Goal: Information Seeking & Learning: Learn about a topic

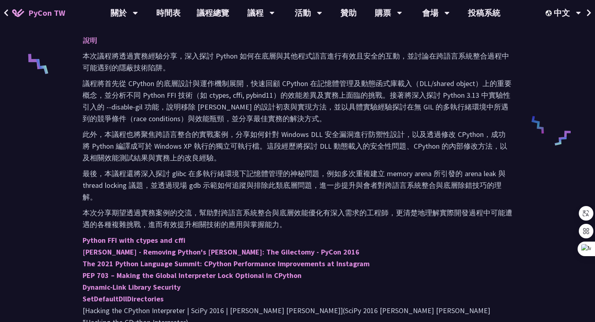
scroll to position [432, 0]
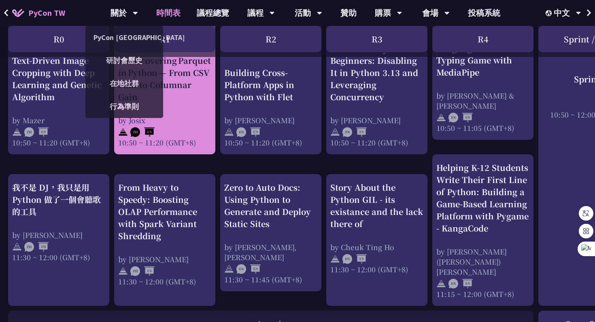
click at [191, 70] on div "Rediscovering Parquet in Python — From CSV Pain to Columnar Gain" at bounding box center [164, 79] width 93 height 49
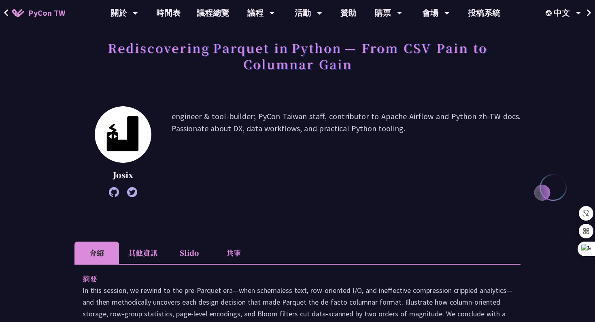
scroll to position [129, 0]
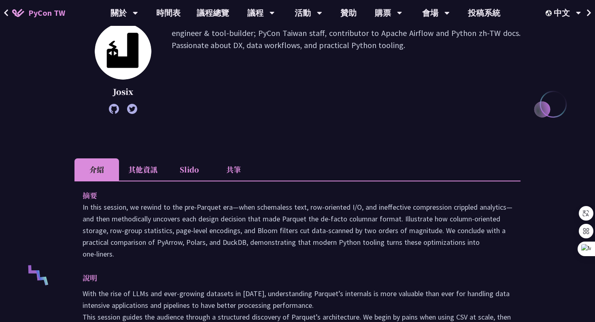
click at [154, 170] on li "其他資訊" at bounding box center [143, 170] width 48 height 22
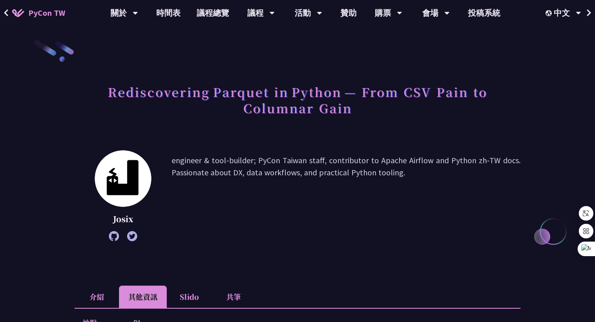
scroll to position [0, 0]
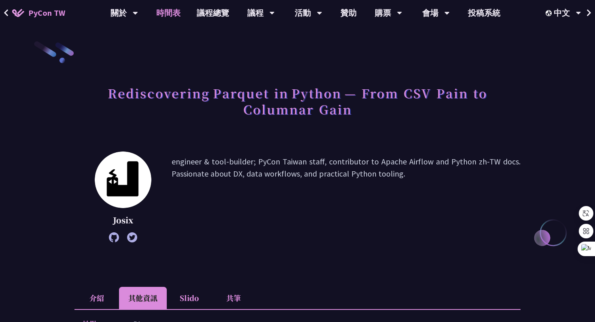
click at [165, 16] on link "時間表" at bounding box center [168, 13] width 40 height 26
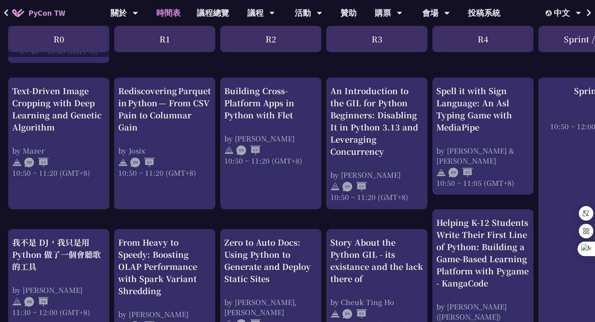
scroll to position [305, 0]
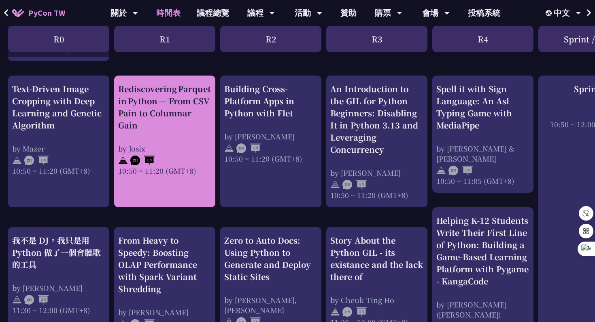
click at [163, 120] on div "Rediscovering Parquet in Python — From CSV Pain to Columnar Gain" at bounding box center [164, 107] width 93 height 49
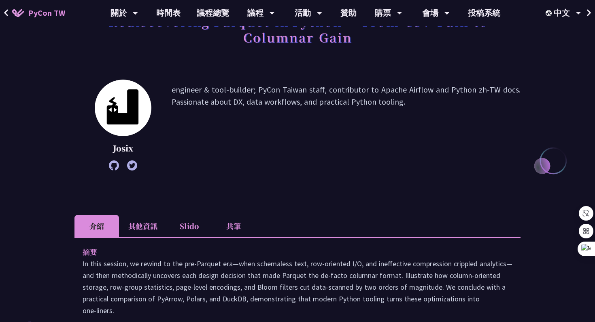
scroll to position [78, 0]
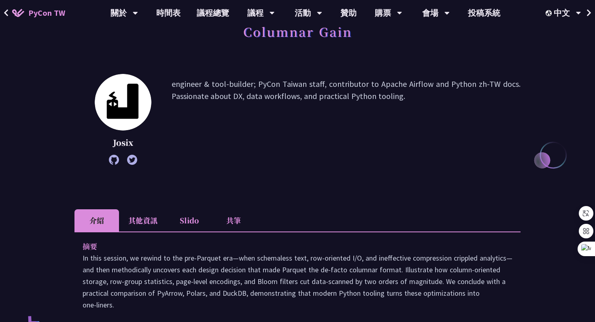
click at [199, 221] on li "Slido" at bounding box center [189, 221] width 44 height 22
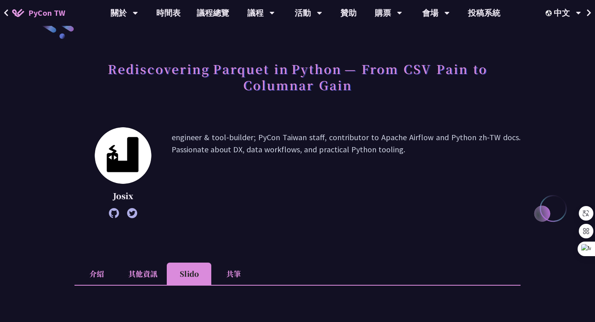
scroll to position [0, 0]
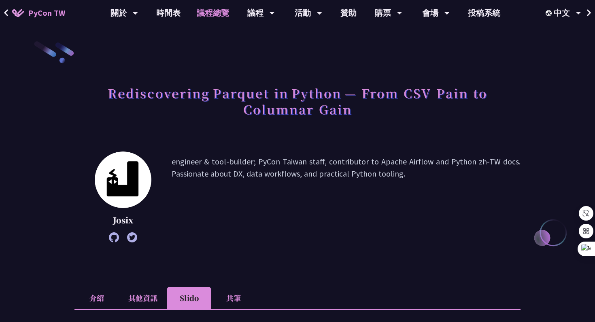
click at [215, 11] on link "議程總覽" at bounding box center [212, 13] width 49 height 26
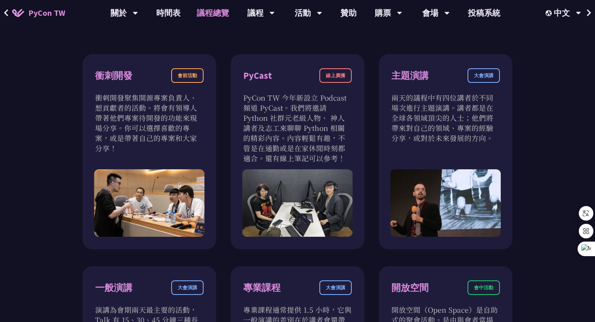
scroll to position [127, 0]
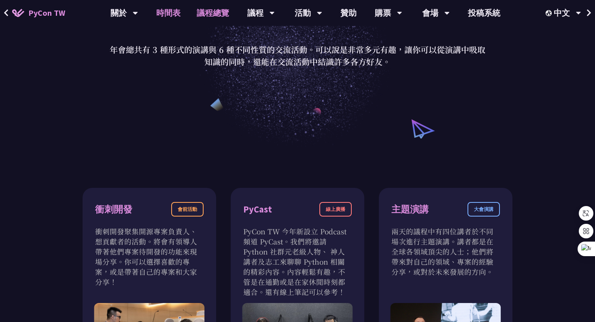
click at [167, 8] on link "時間表" at bounding box center [168, 13] width 40 height 26
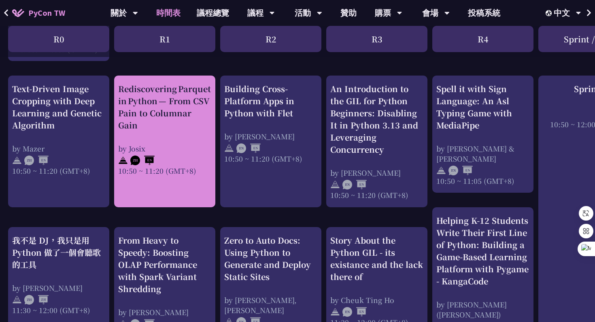
scroll to position [305, 0]
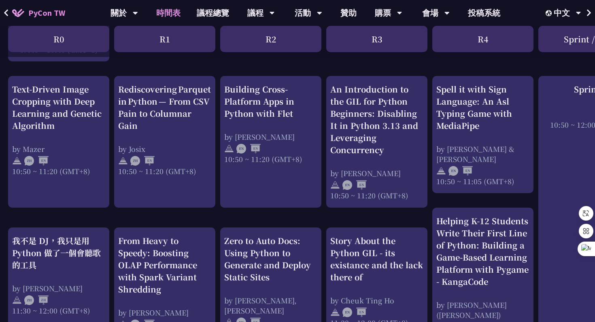
click at [374, 48] on div "R3" at bounding box center [376, 39] width 101 height 26
click at [374, 43] on div "R3" at bounding box center [376, 39] width 101 height 26
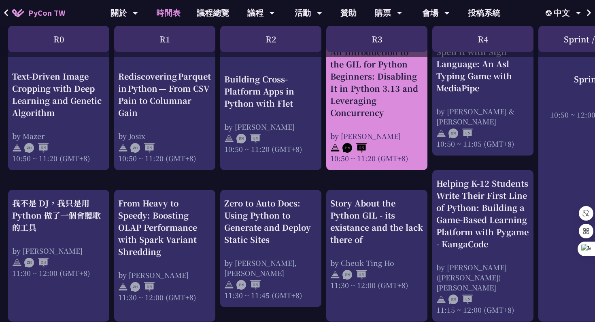
scroll to position [425, 0]
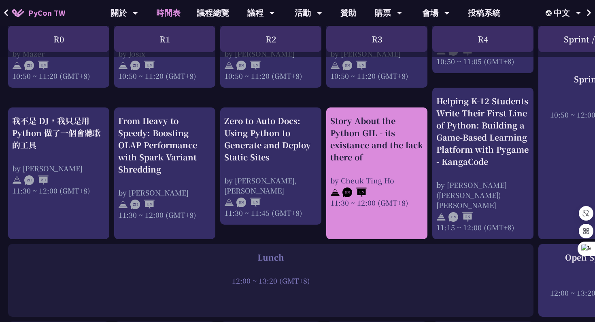
click at [364, 115] on div "Story About the Python GIL - its existance and the lack there of" at bounding box center [376, 139] width 93 height 49
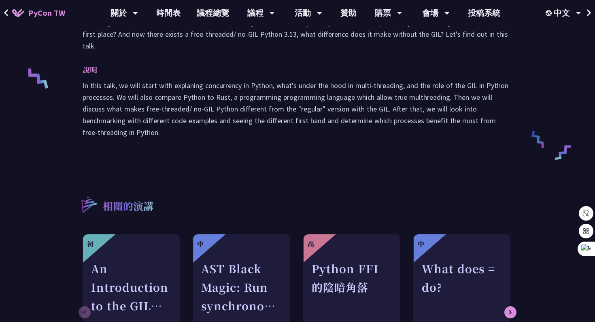
scroll to position [350, 0]
